Goal: Task Accomplishment & Management: Manage account settings

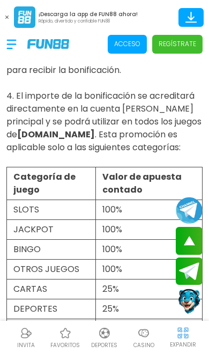
scroll to position [490, 0]
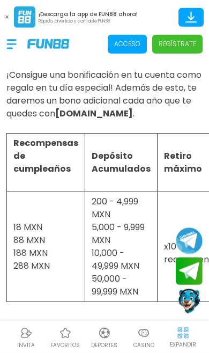
scroll to position [26, 0]
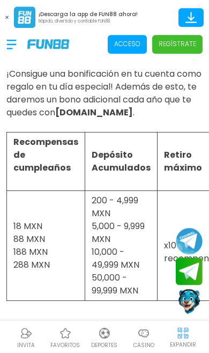
click at [132, 42] on p "Acceso" at bounding box center [127, 44] width 26 height 10
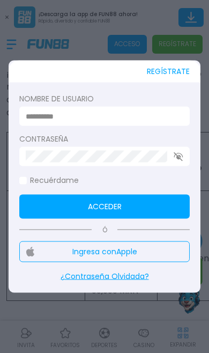
click at [27, 122] on input at bounding box center [101, 115] width 151 height 11
type input "**********"
click at [105, 219] on button "Acceder" at bounding box center [104, 207] width 170 height 24
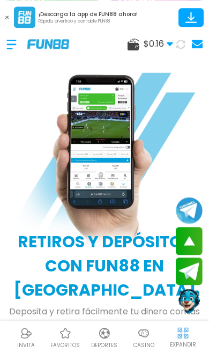
scroll to position [1114, 0]
click at [148, 339] on img at bounding box center [143, 332] width 13 height 13
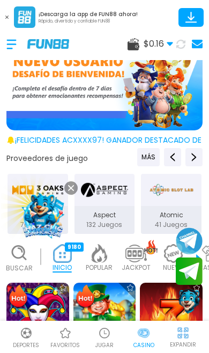
click at [19, 39] on div at bounding box center [16, 44] width 21 height 32
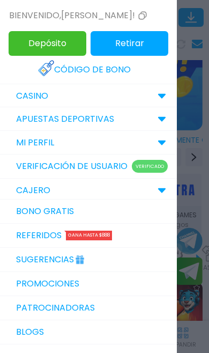
click at [22, 231] on link "Referidos Gana hasta $888" at bounding box center [88, 236] width 177 height 24
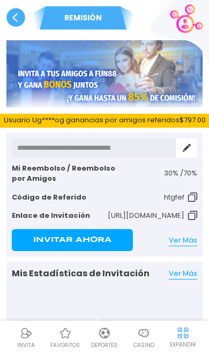
click at [13, 16] on use at bounding box center [15, 17] width 19 height 19
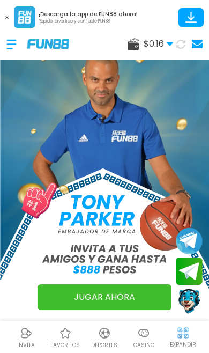
click at [16, 38] on div at bounding box center [16, 44] width 21 height 32
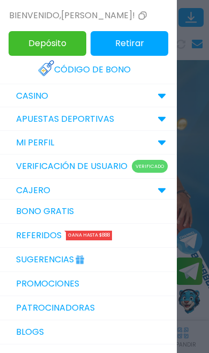
click at [21, 257] on link "Sugerencias" at bounding box center [88, 260] width 177 height 24
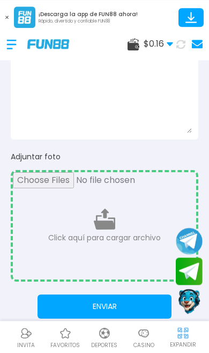
scroll to position [67, 0]
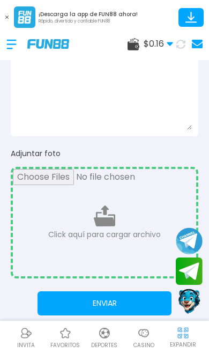
click at [9, 39] on div at bounding box center [16, 44] width 21 height 32
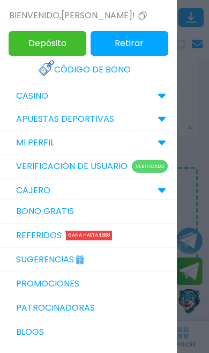
click at [129, 280] on link "Promociones" at bounding box center [88, 284] width 177 height 24
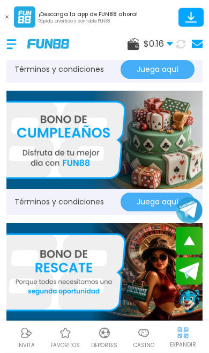
scroll to position [1275, 0]
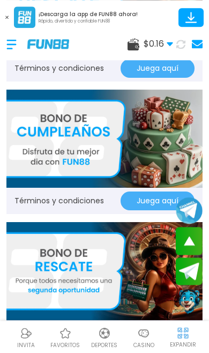
click at [14, 157] on img at bounding box center [104, 139] width 196 height 98
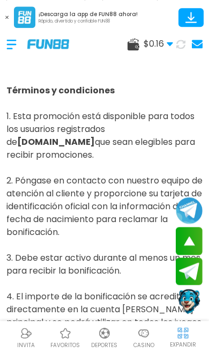
scroll to position [294, 0]
click at [10, 41] on div at bounding box center [16, 44] width 21 height 32
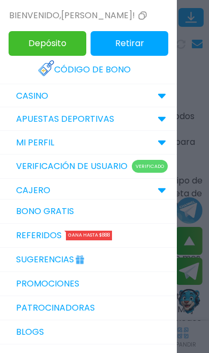
scroll to position [0, 0]
click at [48, 69] on img at bounding box center [46, 68] width 17 height 17
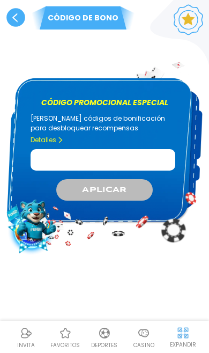
click at [12, 20] on use at bounding box center [15, 17] width 19 height 19
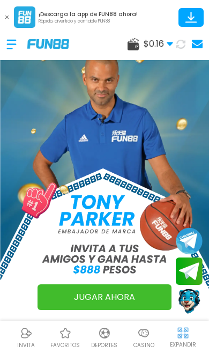
click at [12, 47] on div at bounding box center [16, 44] width 21 height 32
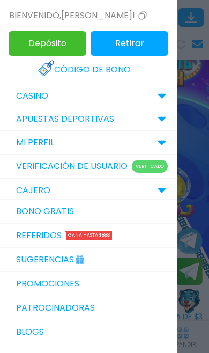
scroll to position [11, 0]
click at [195, 251] on div at bounding box center [104, 176] width 209 height 353
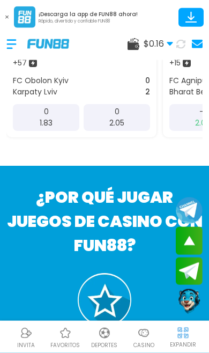
scroll to position [458, 0]
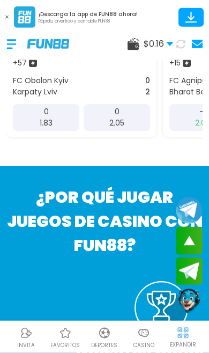
click at [20, 43] on div at bounding box center [16, 44] width 21 height 32
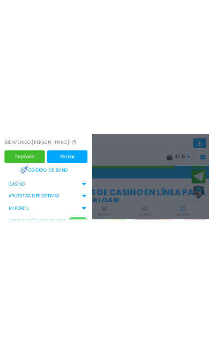
scroll to position [1056, 0]
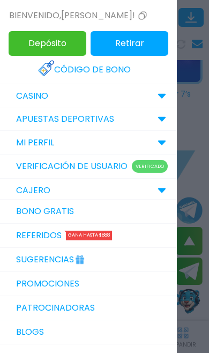
click at [192, 216] on div at bounding box center [104, 176] width 209 height 353
